Goal: Task Accomplishment & Management: Complete application form

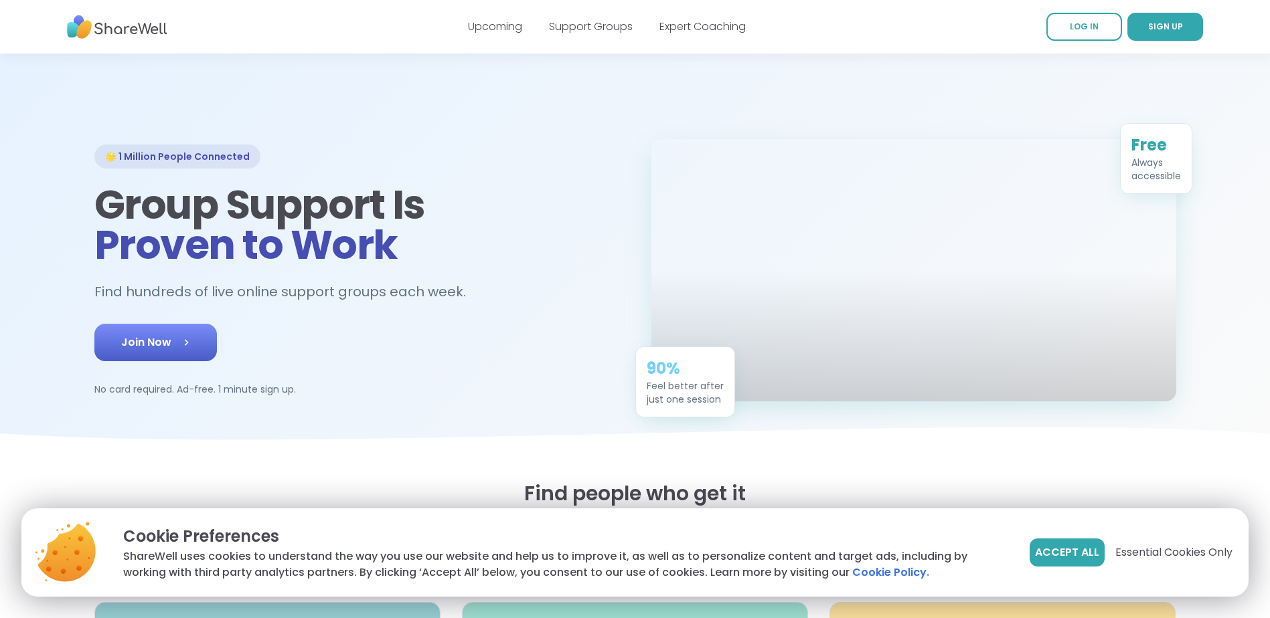
click at [154, 351] on span "Join Now" at bounding box center [155, 343] width 69 height 16
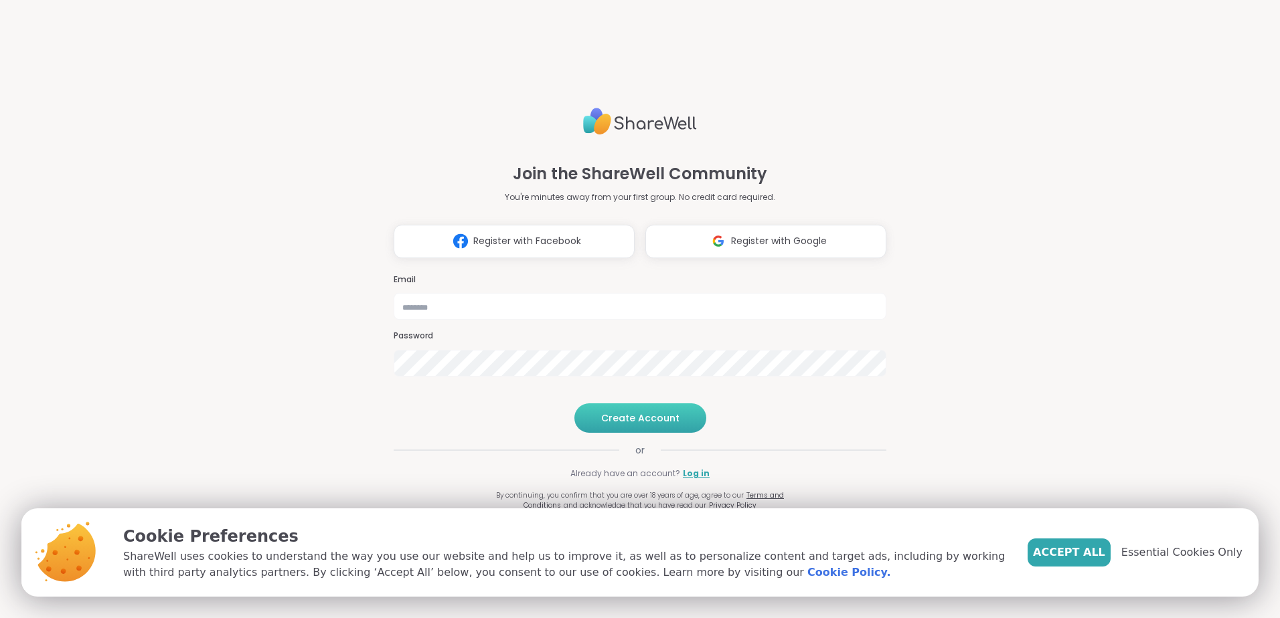
click at [627, 425] on span "Create Account" at bounding box center [640, 418] width 78 height 13
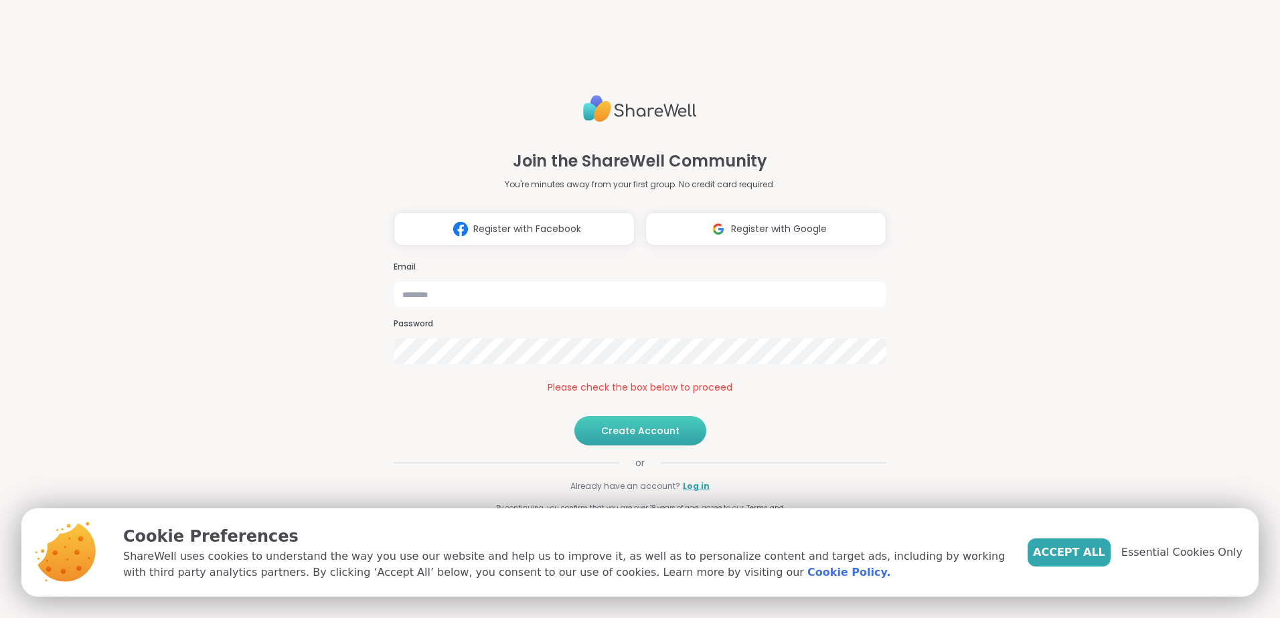
click at [637, 438] on span "Create Account" at bounding box center [640, 430] width 78 height 13
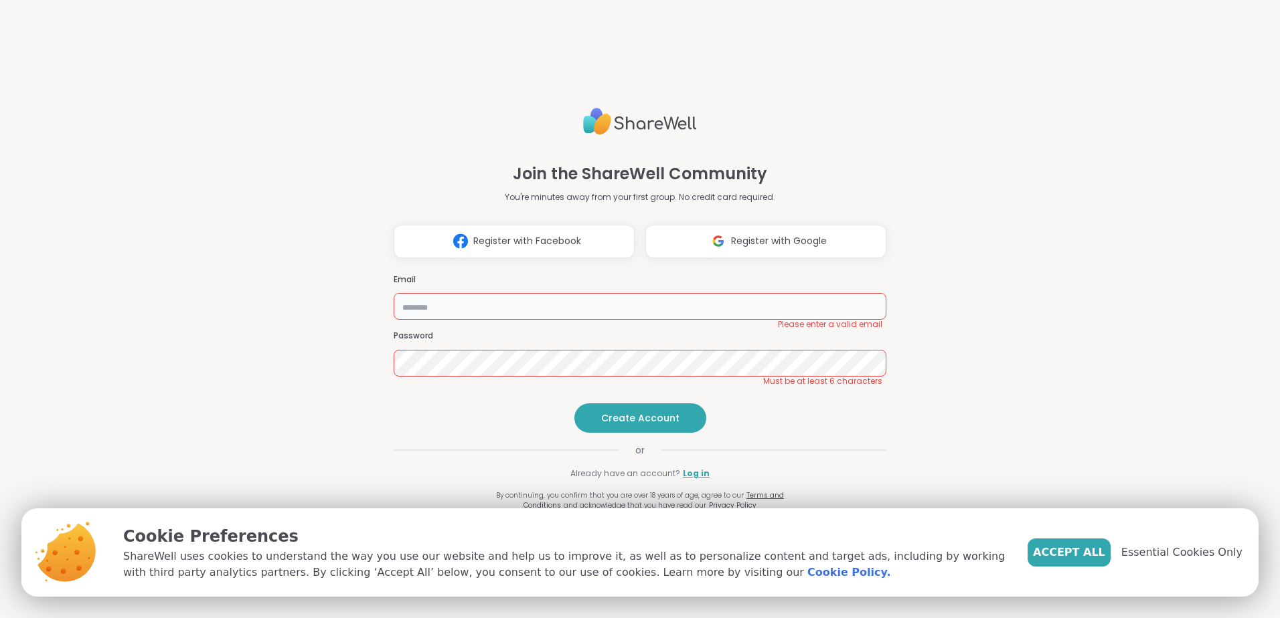
click at [480, 293] on input "email" at bounding box center [640, 306] width 493 height 27
type input "**********"
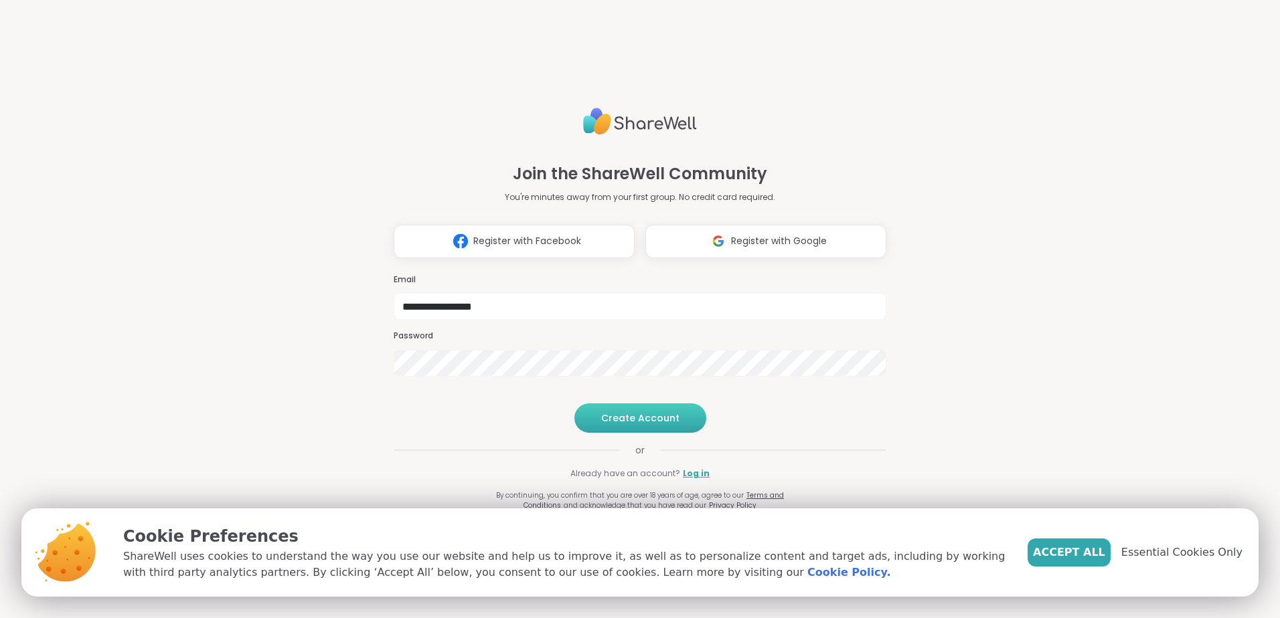
click at [607, 432] on button "Create Account" at bounding box center [640, 418] width 132 height 29
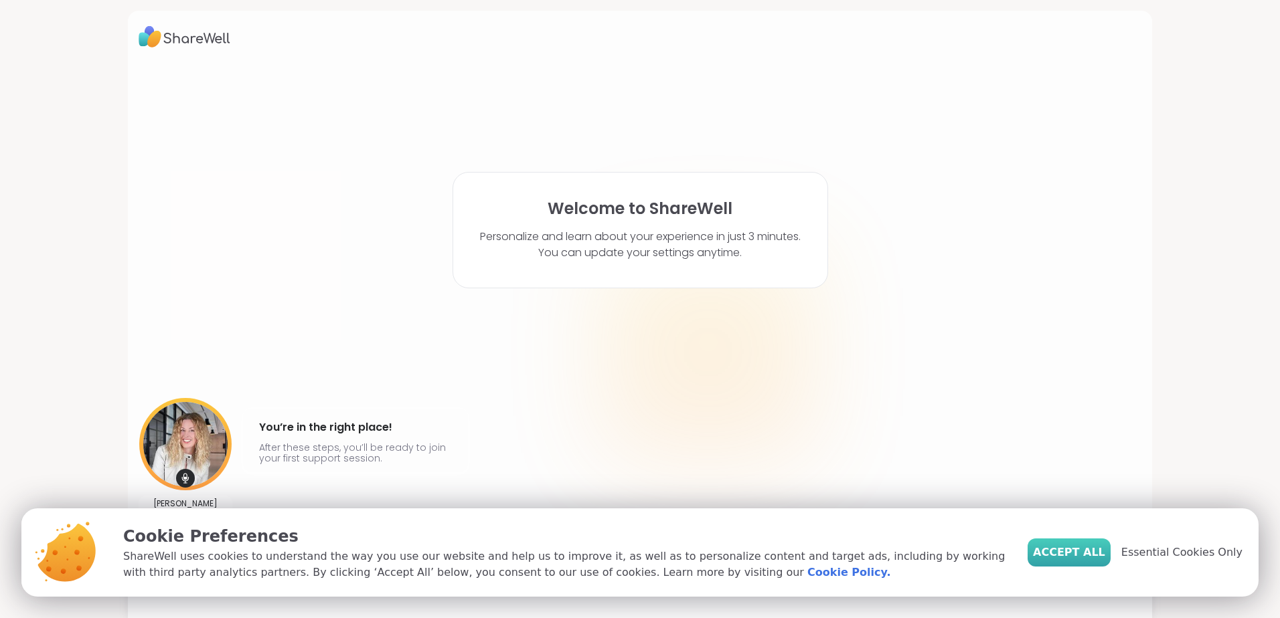
click at [1072, 548] on span "Accept All" at bounding box center [1069, 553] width 72 height 16
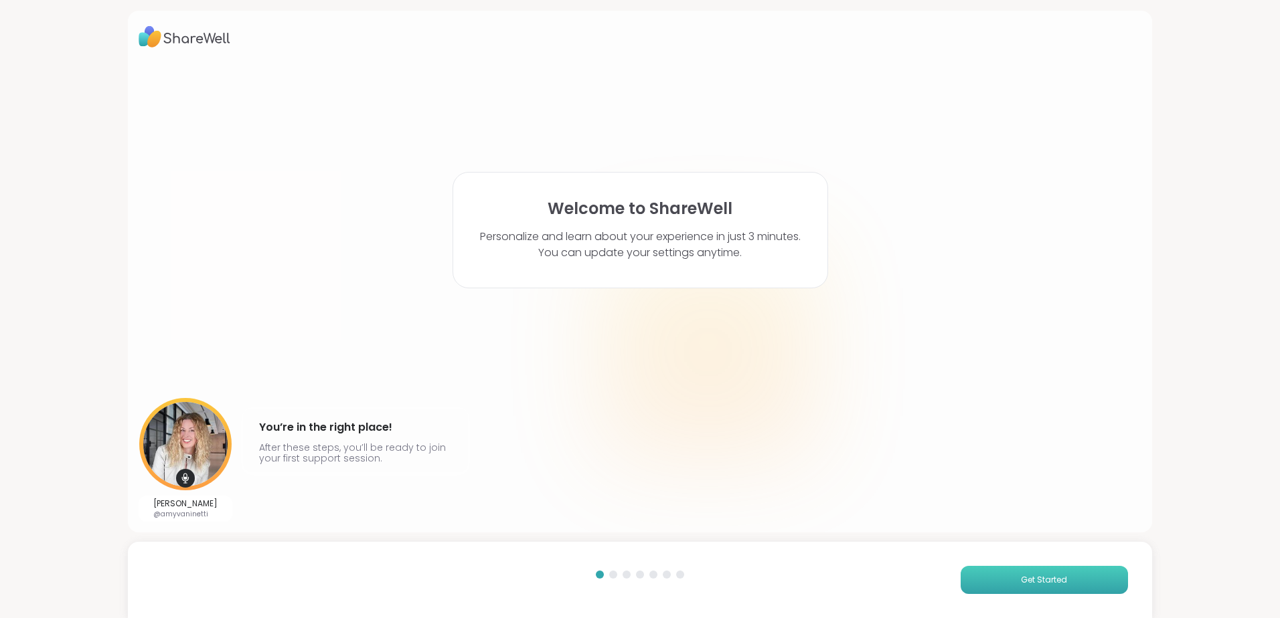
click at [989, 577] on button "Get Started" at bounding box center [1043, 580] width 167 height 28
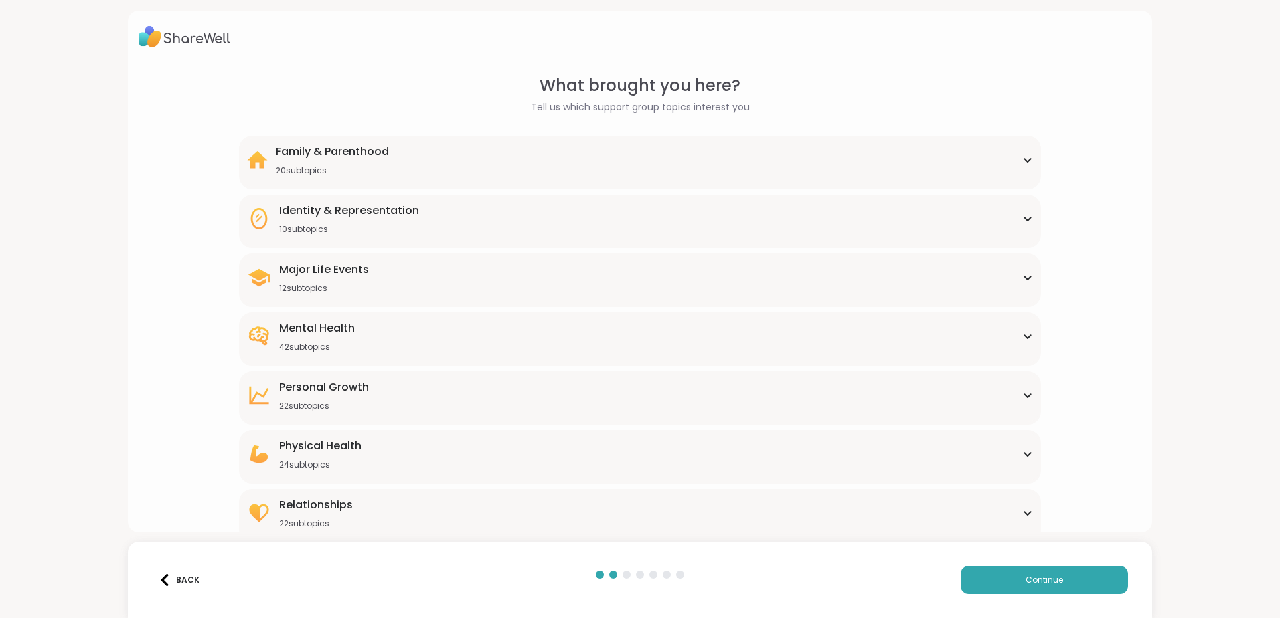
click at [1018, 519] on div "Relationships 22 subtopics" at bounding box center [640, 513] width 786 height 32
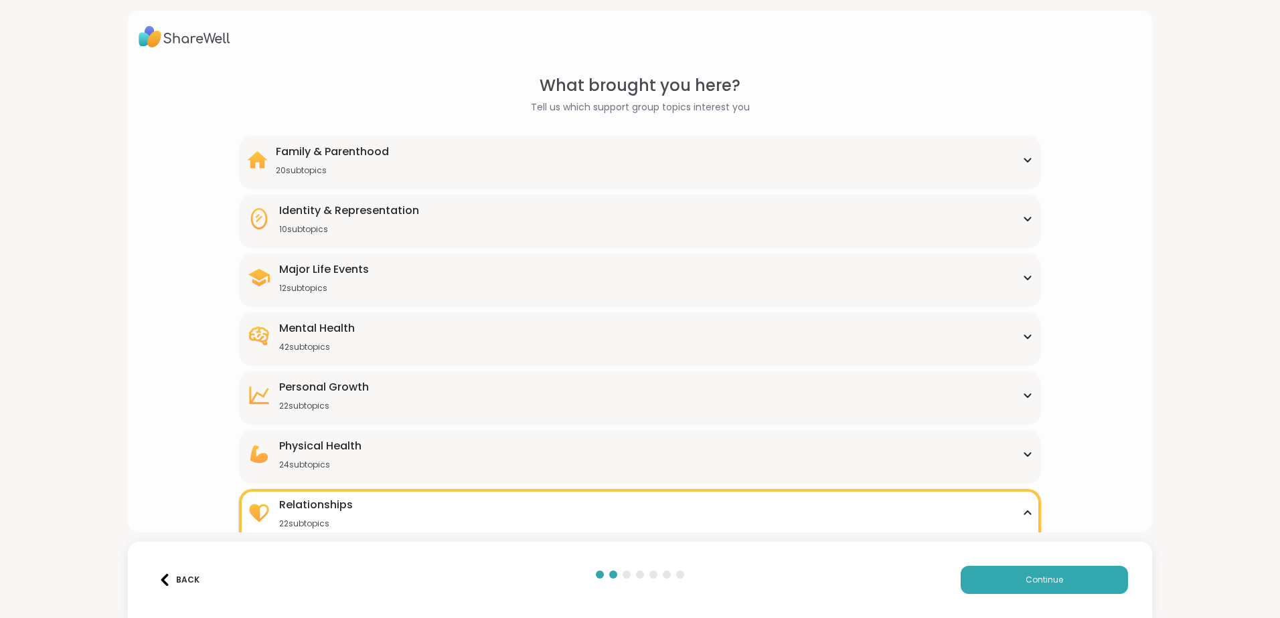
click at [331, 506] on div "Relationships" at bounding box center [316, 505] width 74 height 16
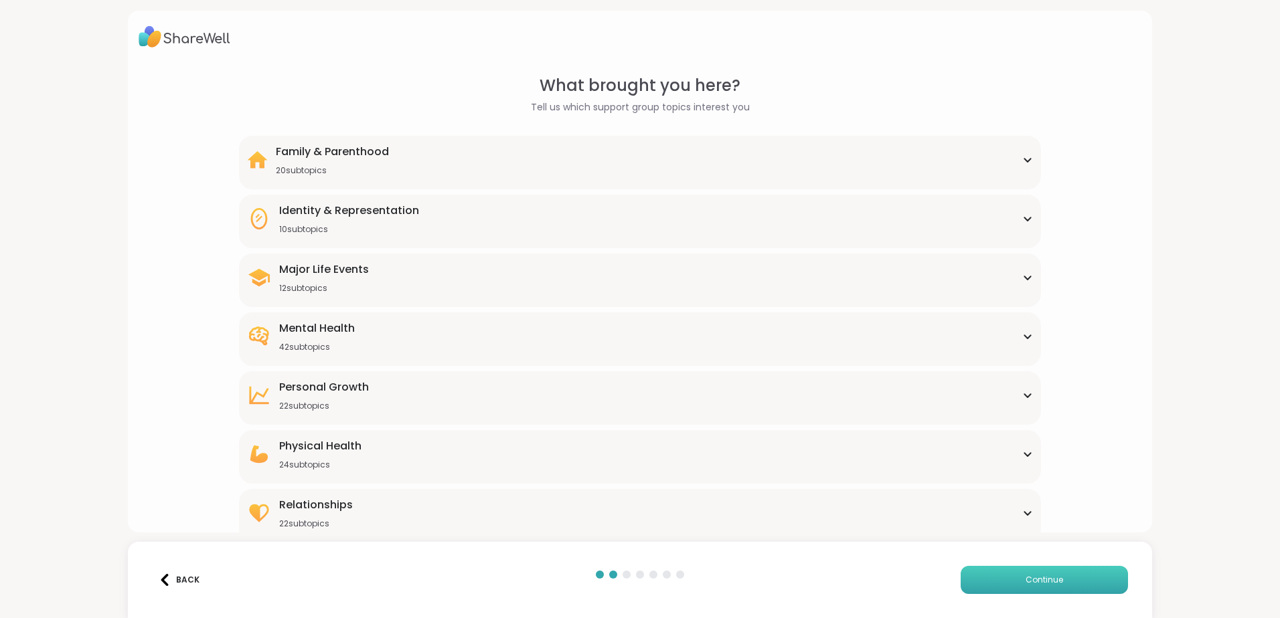
click at [1003, 575] on button "Continue" at bounding box center [1043, 580] width 167 height 28
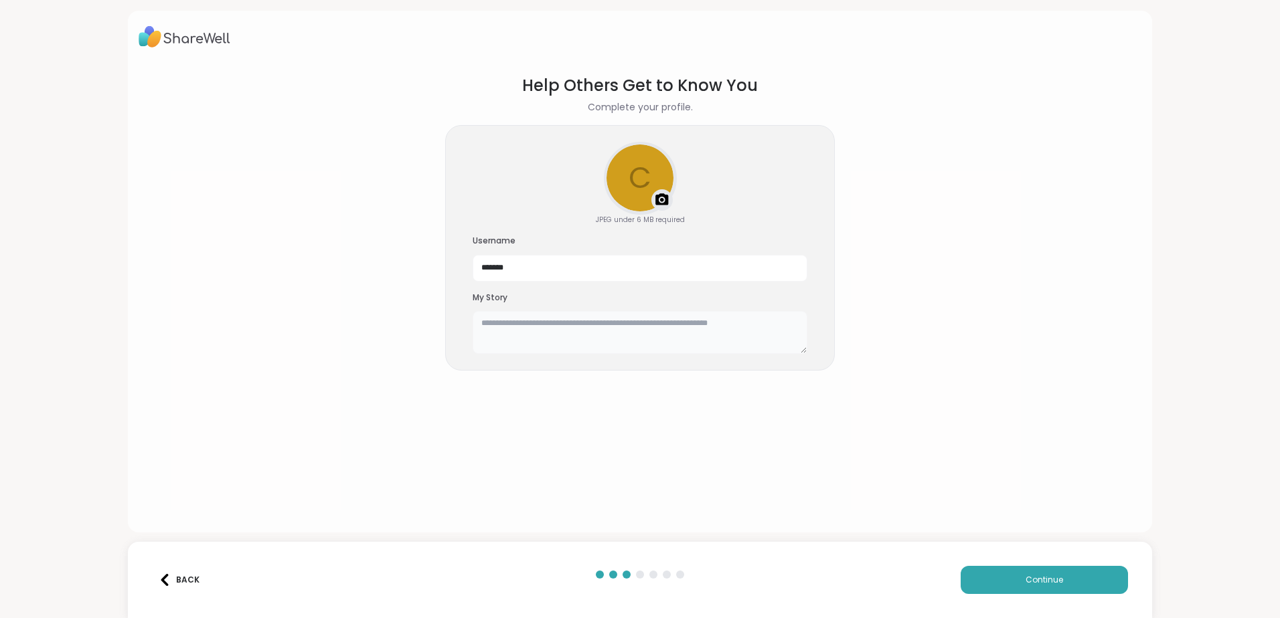
click at [602, 328] on textarea at bounding box center [640, 332] width 335 height 43
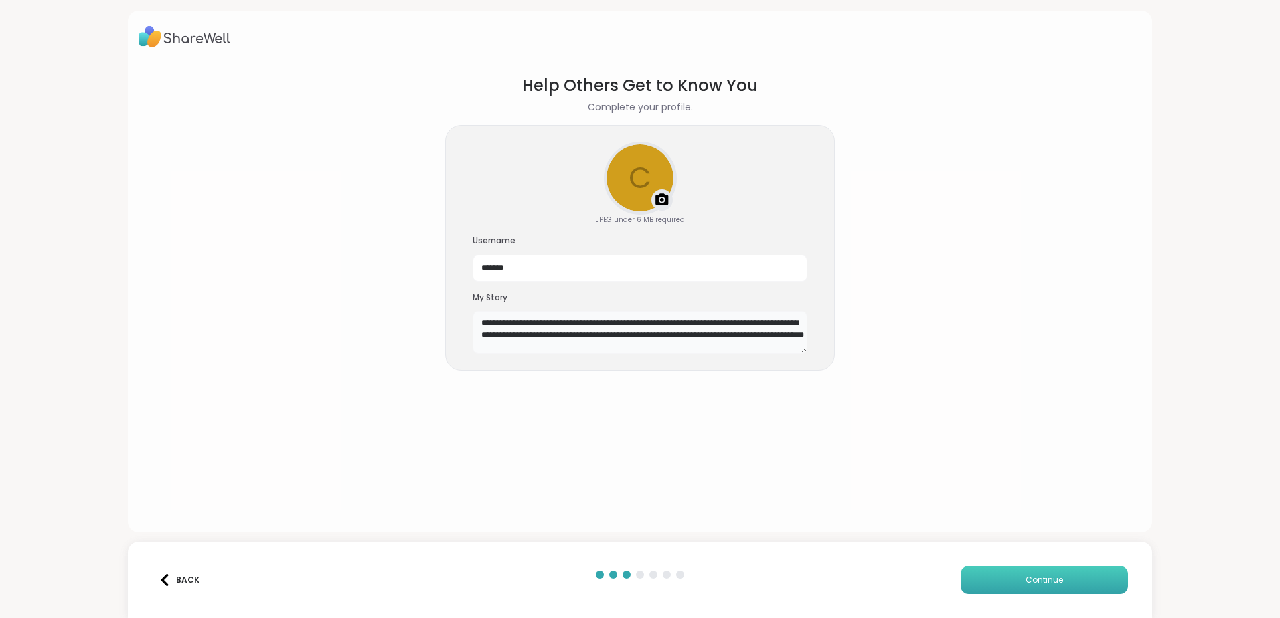
type textarea "**********"
click at [1038, 575] on span "Continue" at bounding box center [1043, 580] width 37 height 12
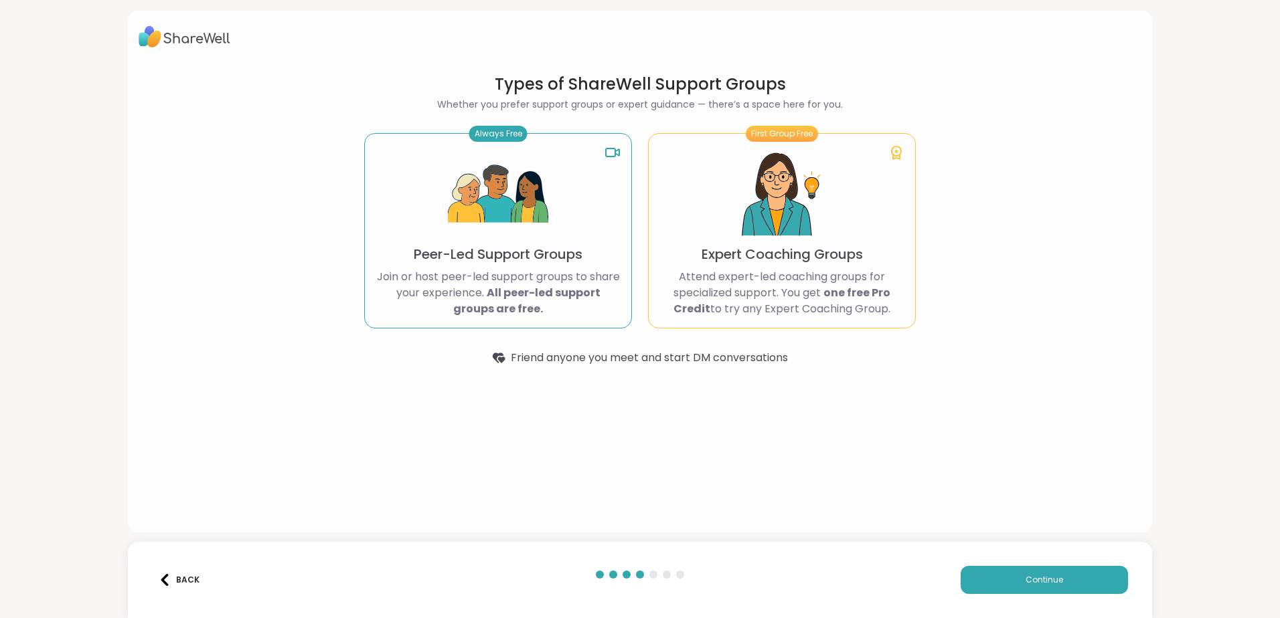
click at [485, 272] on p "Join or host peer-led support groups to share your experience. All peer-led sup…" at bounding box center [497, 293] width 245 height 48
click at [995, 568] on button "Continue" at bounding box center [1043, 580] width 167 height 28
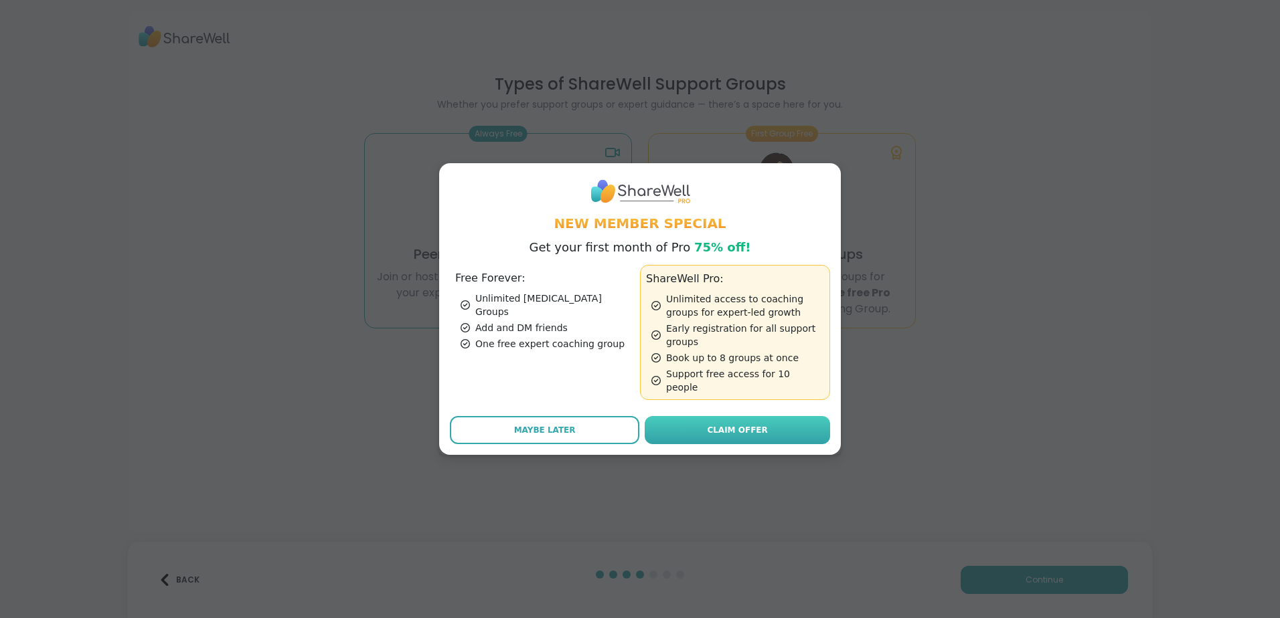
click at [718, 426] on span "Claim Offer" at bounding box center [737, 430] width 60 height 12
